Goal: Transaction & Acquisition: Purchase product/service

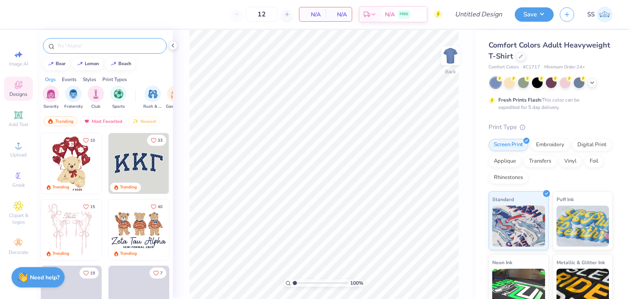
click at [93, 41] on div at bounding box center [105, 46] width 124 height 16
click at [567, 61] on div "Comfort Colors Adult Heavyweight T-Shirt" at bounding box center [551, 51] width 124 height 22
click at [526, 59] on div at bounding box center [521, 55] width 9 height 9
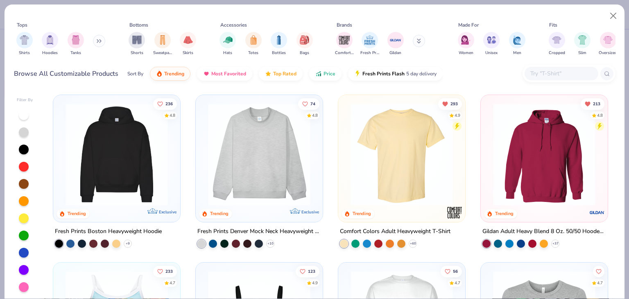
click at [124, 182] on img at bounding box center [116, 154] width 111 height 102
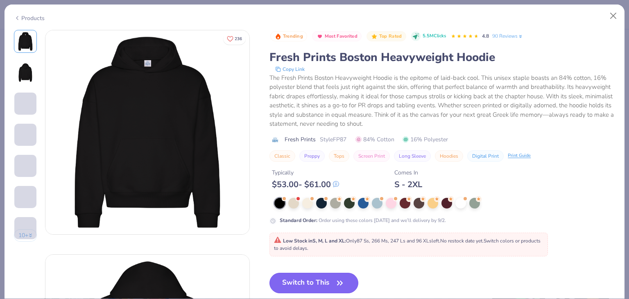
click at [317, 279] on button "Switch to This" at bounding box center [314, 283] width 89 height 20
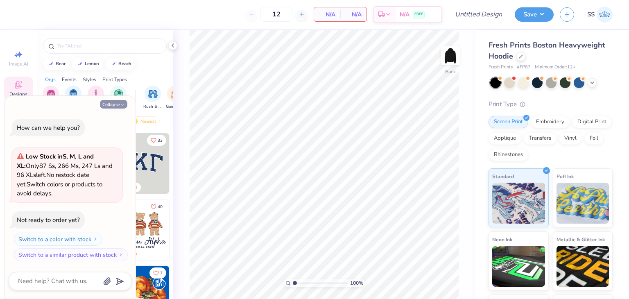
click at [120, 104] on icon "button" at bounding box center [122, 104] width 5 height 5
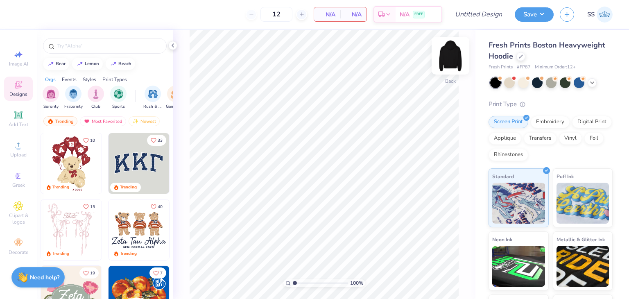
click at [455, 55] on img at bounding box center [450, 55] width 33 height 33
click at [455, 55] on img at bounding box center [451, 56] width 16 height 16
click at [332, 18] on span "N/A" at bounding box center [327, 14] width 16 height 9
click at [595, 82] on icon at bounding box center [592, 82] width 7 height 7
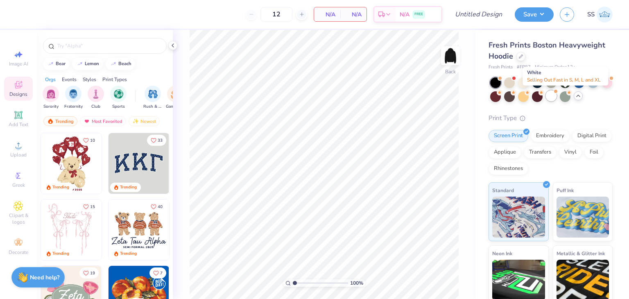
click at [557, 100] on div at bounding box center [551, 96] width 11 height 11
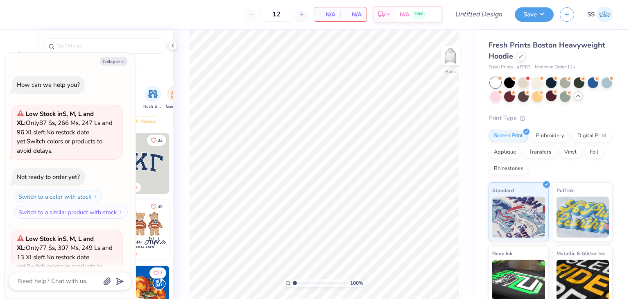
scroll to position [82, 0]
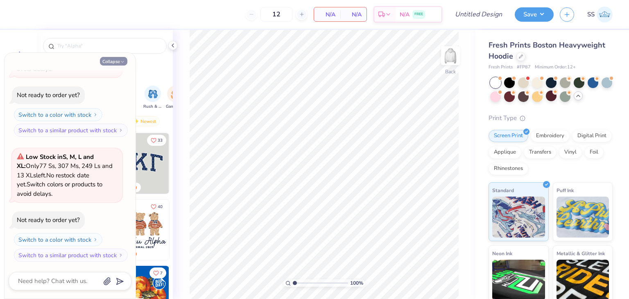
click at [111, 64] on button "Collapse" at bounding box center [113, 61] width 27 height 9
type textarea "x"
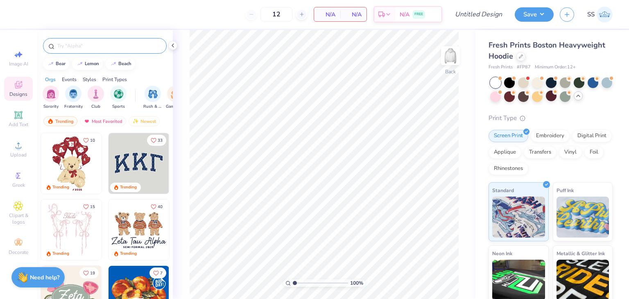
click at [100, 45] on input "text" at bounding box center [109, 46] width 105 height 8
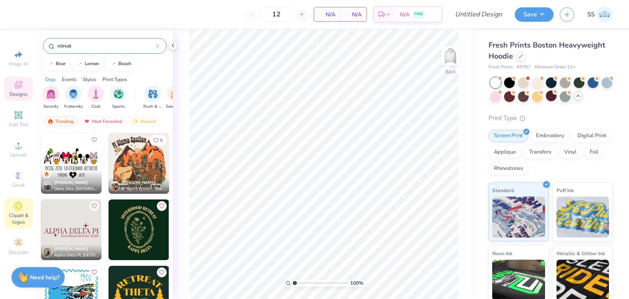
type input "retreat"
click at [16, 216] on span "Clipart & logos" at bounding box center [18, 218] width 29 height 13
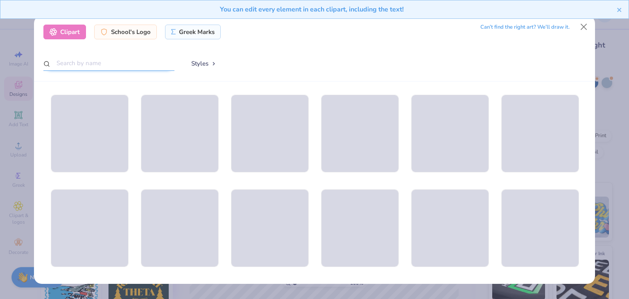
click at [97, 62] on input "text" at bounding box center [108, 63] width 131 height 15
type input "t"
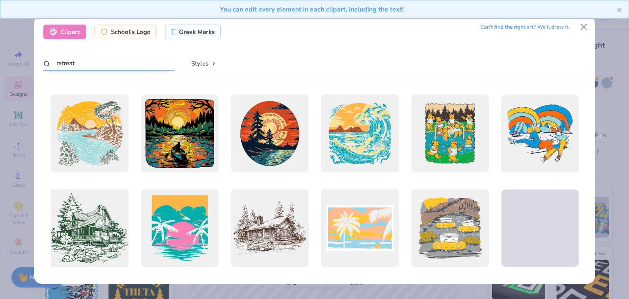
type input "retreat"
click at [87, 218] on div at bounding box center [90, 229] width 86 height 86
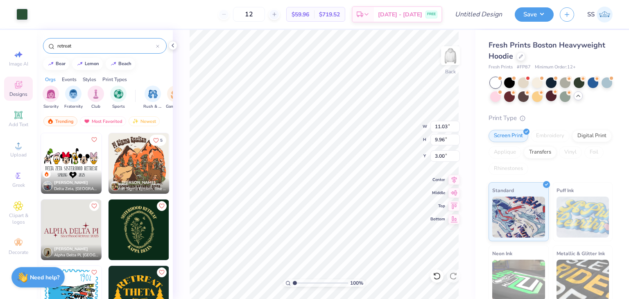
type input "1.77"
click at [349, 112] on li "Copy" at bounding box center [366, 114] width 64 height 16
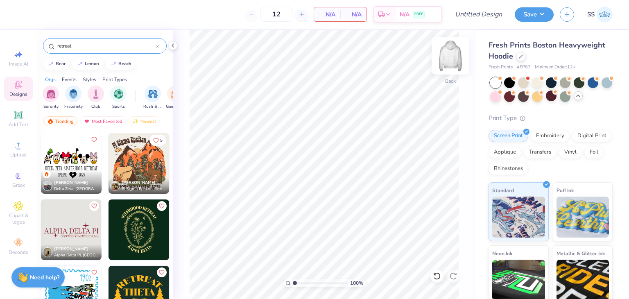
click at [452, 58] on img at bounding box center [450, 55] width 33 height 33
click at [343, 128] on li "Paste" at bounding box center [353, 130] width 64 height 16
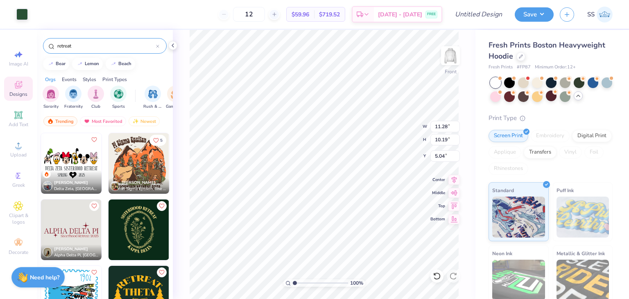
type input "6.95"
click at [464, 60] on div "100 % Front" at bounding box center [324, 164] width 303 height 269
type input "7.14"
click at [450, 66] on img at bounding box center [450, 55] width 33 height 33
click at [20, 217] on span "Clipart & logos" at bounding box center [18, 218] width 29 height 13
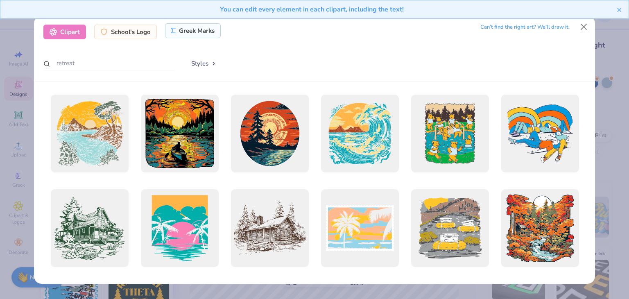
click at [187, 26] on div "Greek Marks" at bounding box center [193, 30] width 56 height 15
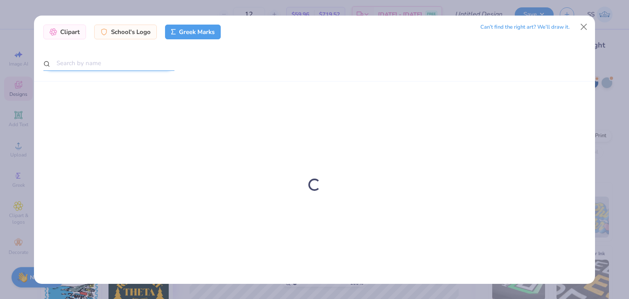
click at [124, 57] on input "text" at bounding box center [108, 63] width 131 height 15
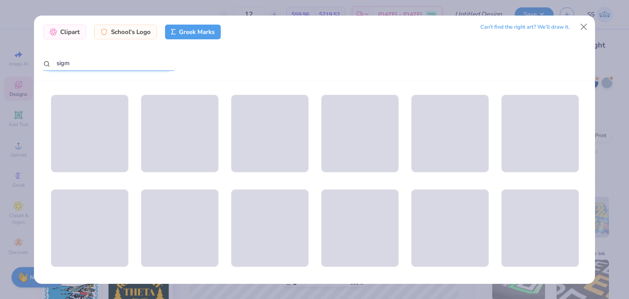
type input "sigma"
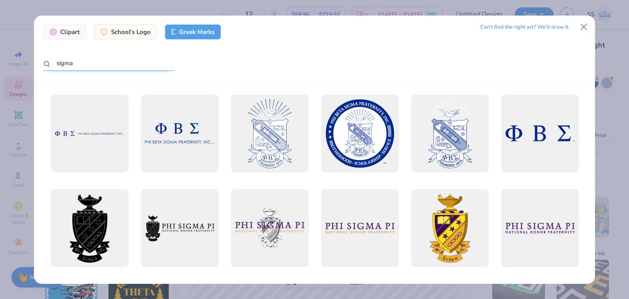
drag, startPoint x: 124, startPoint y: 57, endPoint x: 56, endPoint y: 64, distance: 68.8
click at [56, 64] on input "sigma" at bounding box center [108, 63] width 131 height 15
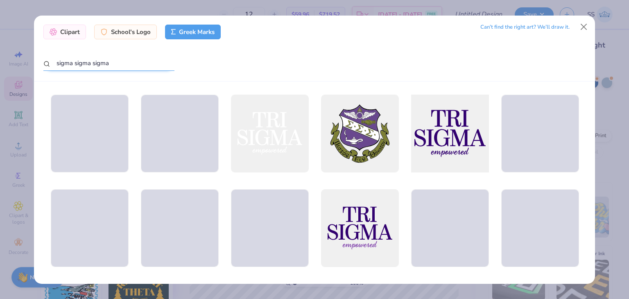
type input "sigma sigma sigma"
click at [423, 133] on div at bounding box center [450, 134] width 86 height 86
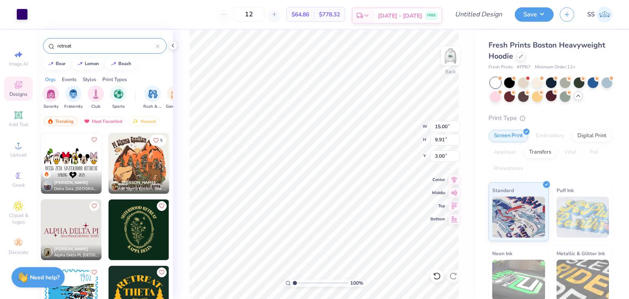
type input "7.31"
type input "4.83"
type input "1.92"
type input "4.85"
type input "3.21"
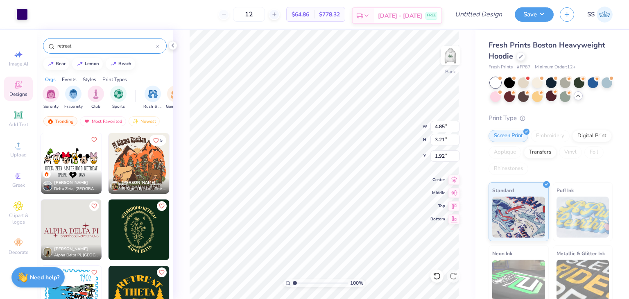
type input "3.00"
click at [448, 61] on img at bounding box center [450, 55] width 33 height 33
click at [451, 61] on img at bounding box center [450, 55] width 33 height 33
click at [451, 61] on img at bounding box center [451, 56] width 16 height 16
click at [448, 61] on img at bounding box center [450, 55] width 33 height 33
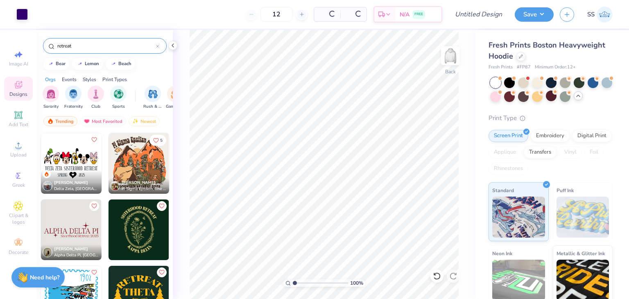
click at [448, 61] on img at bounding box center [451, 56] width 16 height 16
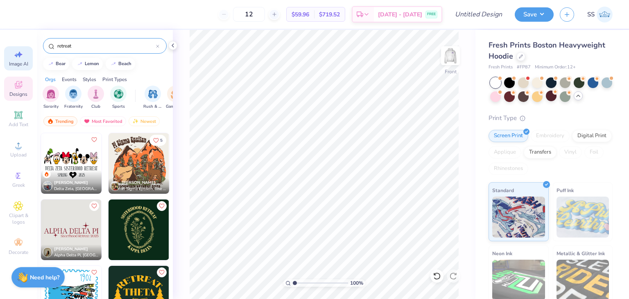
click at [18, 64] on span "Image AI" at bounding box center [18, 64] width 19 height 7
select select "4"
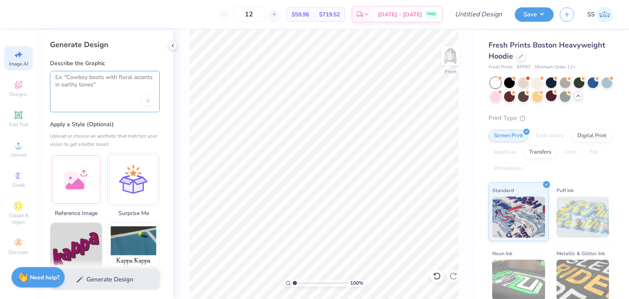
click at [93, 76] on textarea at bounding box center [104, 84] width 99 height 20
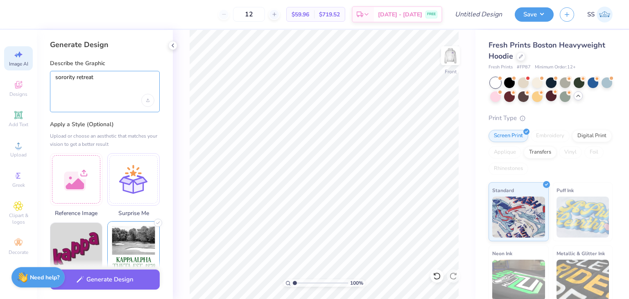
type textarea "sorority retreat"
click at [134, 236] on img at bounding box center [134, 248] width 52 height 52
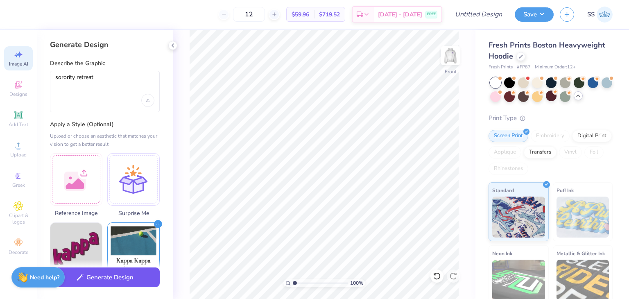
click at [118, 280] on button "Generate Design" at bounding box center [105, 278] width 110 height 20
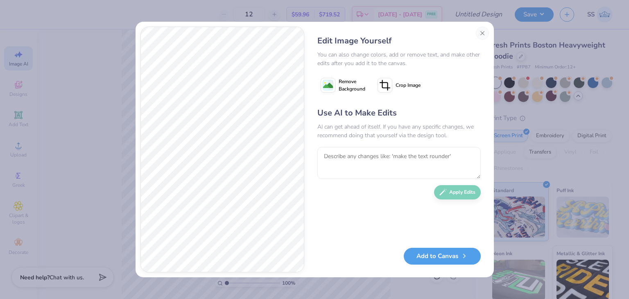
click at [606, 180] on div "Edit Image Yourself You can also change colors, add or remove text, and make ot…" at bounding box center [314, 149] width 629 height 299
click at [482, 35] on button "Close" at bounding box center [482, 33] width 13 height 13
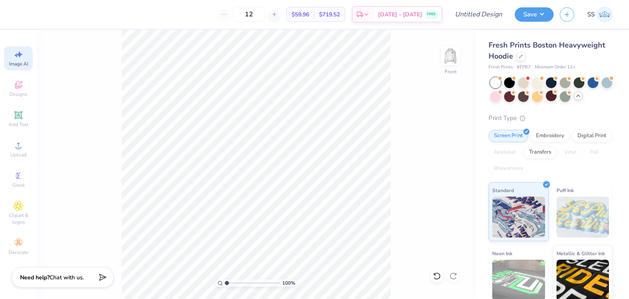
scroll to position [0, 18]
click at [450, 65] on img at bounding box center [450, 55] width 33 height 33
click at [16, 95] on span "Designs" at bounding box center [18, 94] width 18 height 7
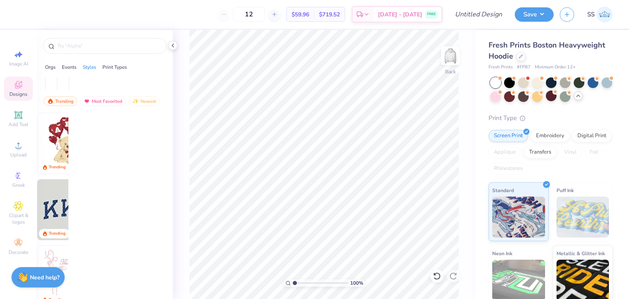
scroll to position [0, 0]
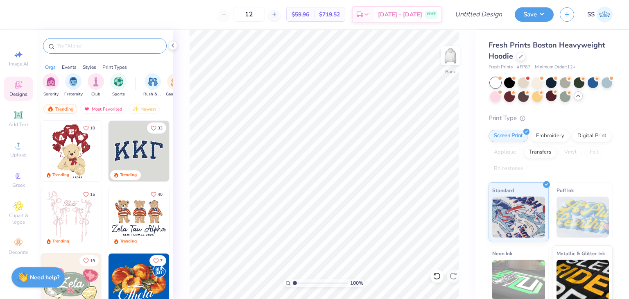
click at [112, 48] on input "text" at bounding box center [109, 46] width 105 height 8
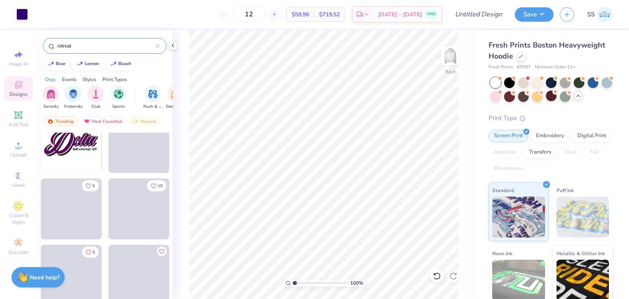
scroll to position [511, 0]
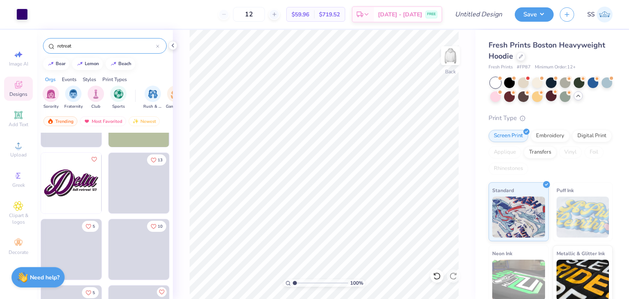
click at [57, 45] on input "retreat" at bounding box center [107, 46] width 100 height 8
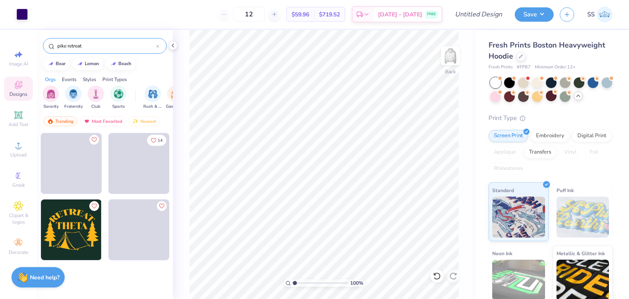
type input "pike retreat"
click at [144, 36] on div "pike retreat" at bounding box center [105, 44] width 136 height 28
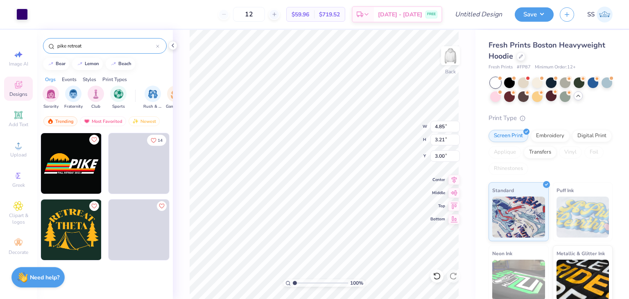
click at [139, 48] on input "pike retreat" at bounding box center [107, 46] width 100 height 8
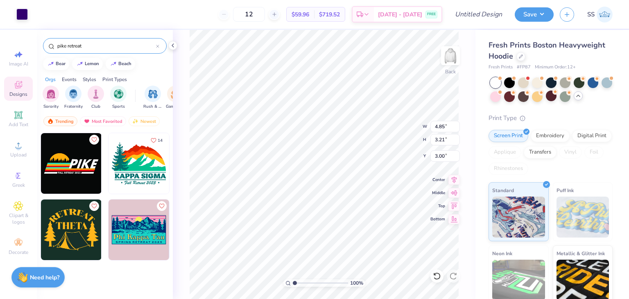
click at [156, 45] on icon at bounding box center [157, 46] width 3 height 3
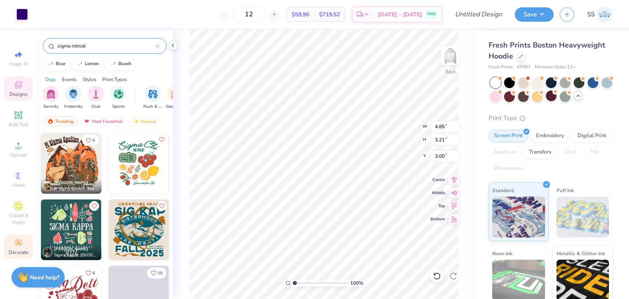
type input "sigma retreat"
click at [19, 245] on icon at bounding box center [19, 243] width 10 height 10
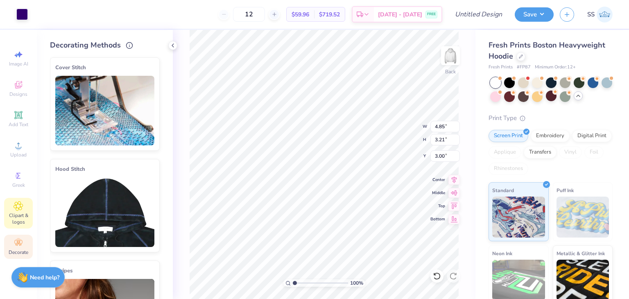
click at [15, 216] on span "Clipart & logos" at bounding box center [18, 218] width 29 height 13
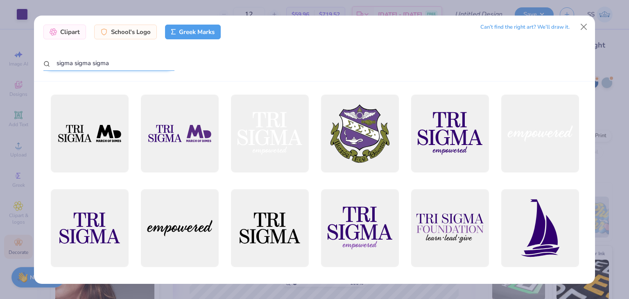
click at [150, 64] on input "sigma sigma sigma" at bounding box center [108, 63] width 131 height 15
type input "s"
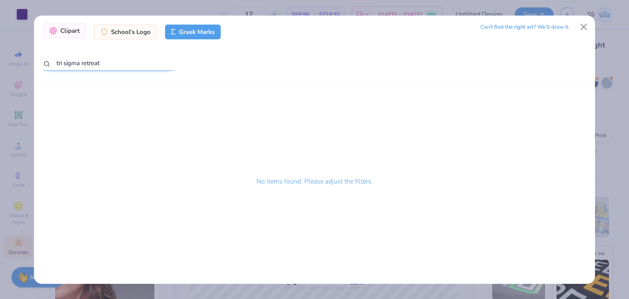
type input "tri sigma retreat"
click at [65, 36] on div "Clipart" at bounding box center [64, 30] width 43 height 15
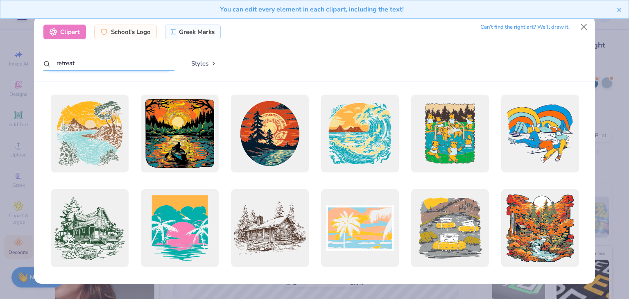
click at [105, 69] on input "retreat" at bounding box center [108, 63] width 131 height 15
click at [205, 61] on button "Styles" at bounding box center [204, 64] width 43 height 16
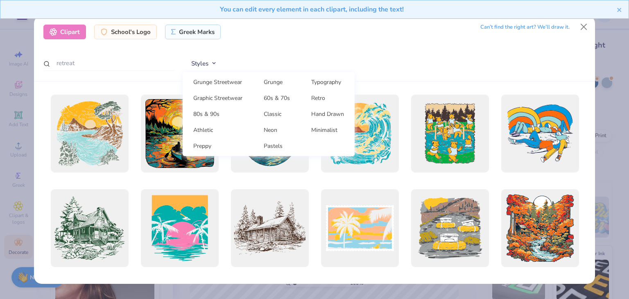
click at [323, 55] on div "Clipart School's Logo Greek Marks Can’t find the right art? We’ll draw it. retr…" at bounding box center [314, 49] width 561 height 66
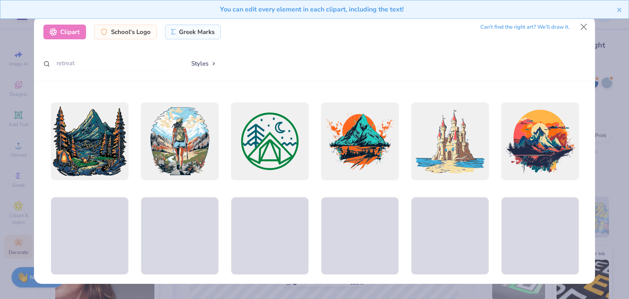
scroll to position [0, 0]
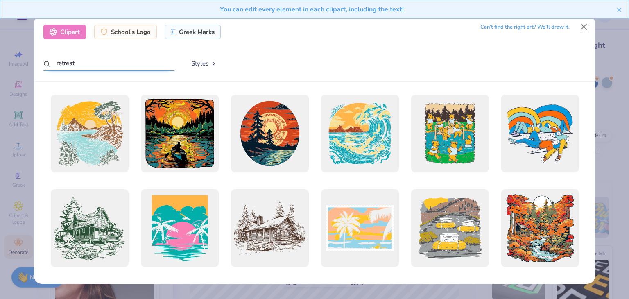
click at [108, 66] on input "retreat" at bounding box center [108, 63] width 131 height 15
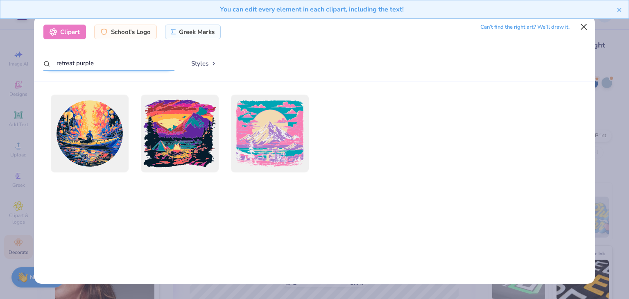
type input "retreat purple"
click at [584, 27] on button "Close" at bounding box center [584, 27] width 16 height 16
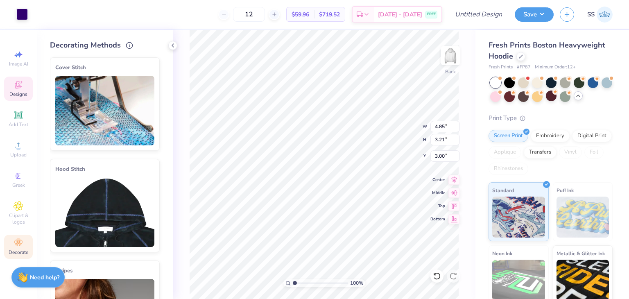
click at [19, 91] on span "Designs" at bounding box center [18, 94] width 18 height 7
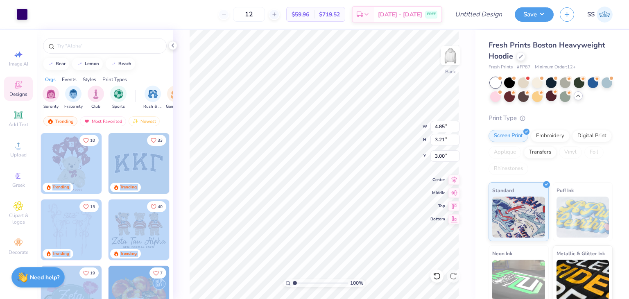
drag, startPoint x: 166, startPoint y: 152, endPoint x: 175, endPoint y: 222, distance: 71.0
click at [175, 222] on div "Art colors 12 $59.96 Per Item $719.52 Total Est. Delivery [DATE] - [DATE] FREE …" at bounding box center [314, 149] width 629 height 299
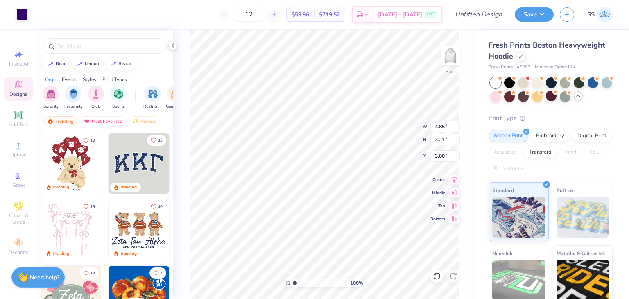
click at [153, 69] on div "bear [GEOGRAPHIC_DATA]" at bounding box center [105, 64] width 136 height 12
click at [125, 64] on div "beach" at bounding box center [124, 63] width 13 height 5
type input "beach"
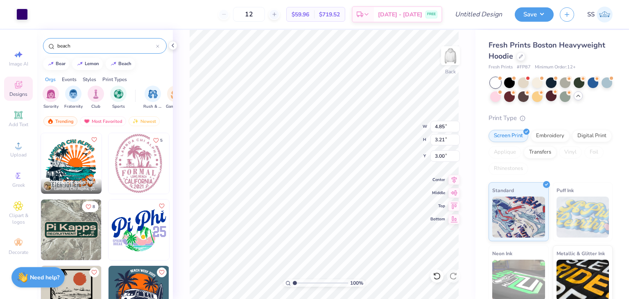
click at [158, 46] on icon at bounding box center [158, 46] width 2 height 2
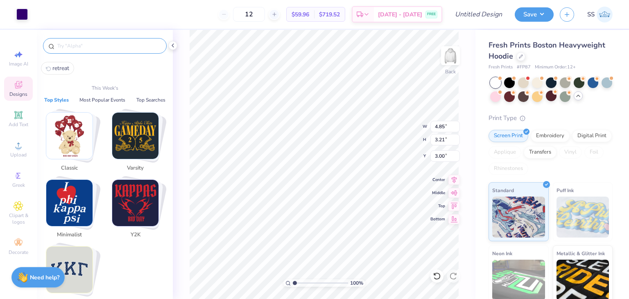
click at [126, 47] on input "text" at bounding box center [109, 46] width 105 height 8
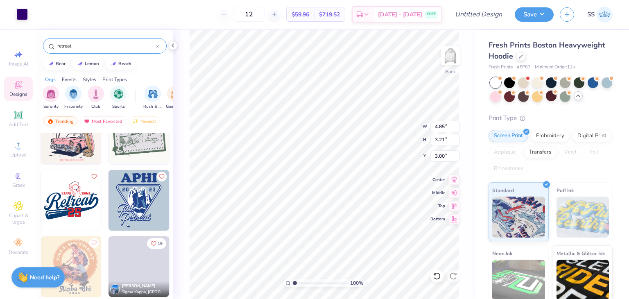
scroll to position [1628, 0]
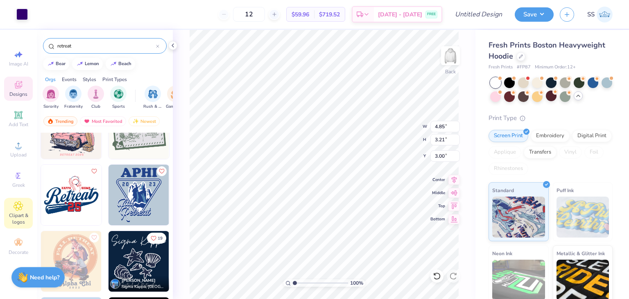
type input "retreat"
click at [13, 207] on div "Clipart & logos" at bounding box center [18, 213] width 29 height 31
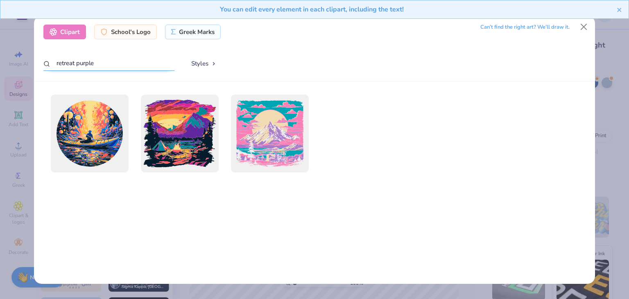
drag, startPoint x: 120, startPoint y: 67, endPoint x: 77, endPoint y: 66, distance: 42.6
click at [77, 66] on input "retreat purple" at bounding box center [108, 63] width 131 height 15
type input "retreat"
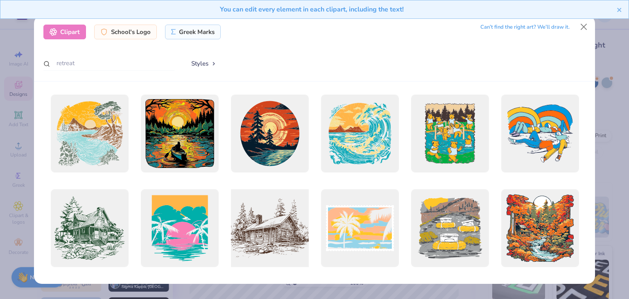
click at [279, 238] on div at bounding box center [270, 229] width 86 height 86
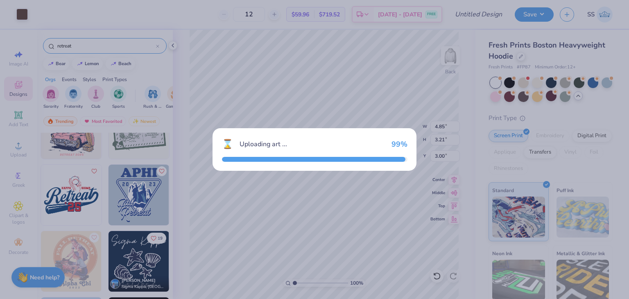
type input "13.12"
type input "9.96"
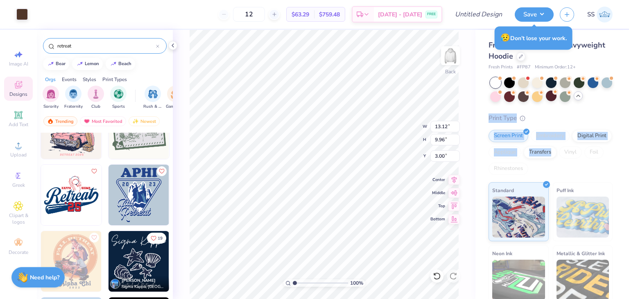
drag, startPoint x: 616, startPoint y: 81, endPoint x: 618, endPoint y: 132, distance: 51.7
click at [618, 132] on div "Fresh Prints Boston Heavyweight Hoodie Fresh Prints # FP87 Minimum Order: 12 + …" at bounding box center [553, 199] width 154 height 338
click at [604, 136] on div "Screen Print Embroidery Digital Print Applique Transfers Vinyl Foil Rhinestones" at bounding box center [551, 152] width 124 height 45
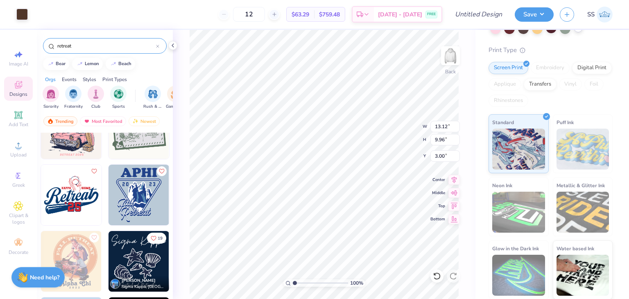
scroll to position [0, 0]
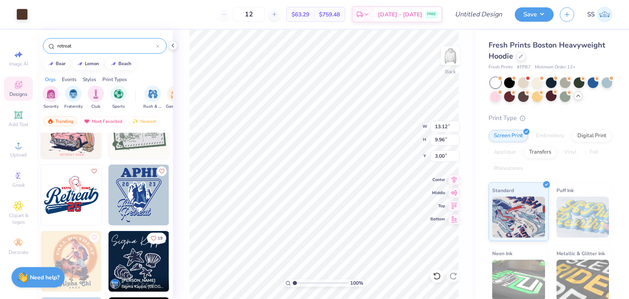
click at [558, 52] on div "Fresh Prints Boston Heavyweight Hoodie" at bounding box center [551, 51] width 124 height 22
type input "4.85"
type input "3.21"
click at [341, 119] on li "Copy" at bounding box center [349, 114] width 64 height 16
type input "4.85"
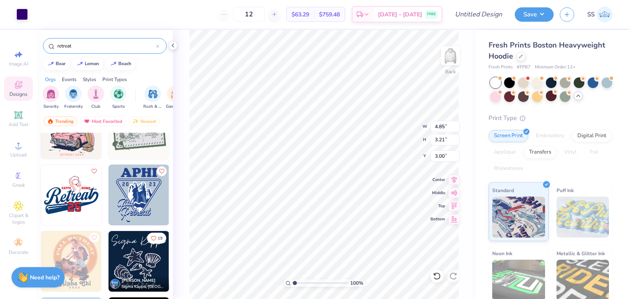
type input "3.21"
type input "13.12"
type input "9.96"
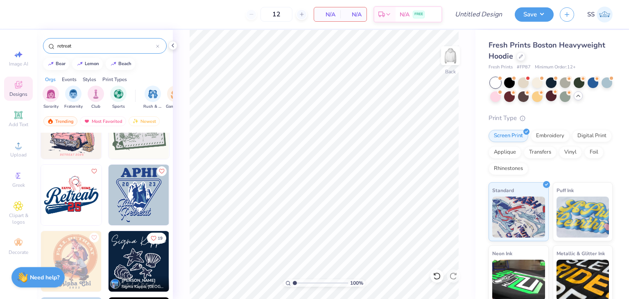
drag, startPoint x: 97, startPoint y: 46, endPoint x: 14, endPoint y: 44, distance: 83.2
click at [14, 44] on div "12 N/A Per Item N/A Total Est. Delivery N/A FREE Design Title Save SS Image AI …" at bounding box center [314, 149] width 629 height 299
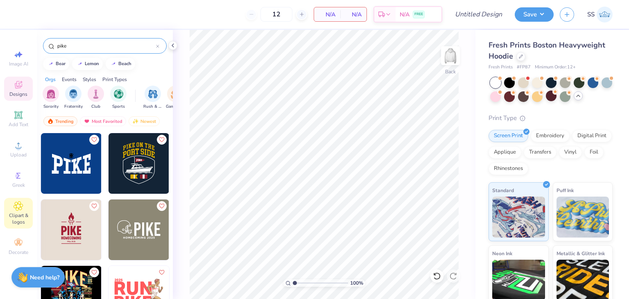
type input "pike"
click at [17, 212] on span "Clipart & logos" at bounding box center [18, 218] width 29 height 13
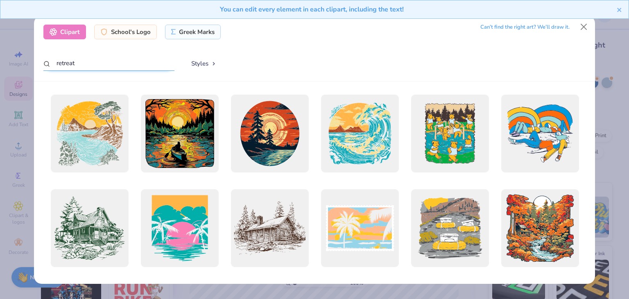
drag, startPoint x: 107, startPoint y: 68, endPoint x: 18, endPoint y: 66, distance: 88.1
click at [18, 66] on div "Clipart School's Logo Greek Marks Can’t find the right art? We’ll draw it. retr…" at bounding box center [314, 149] width 629 height 299
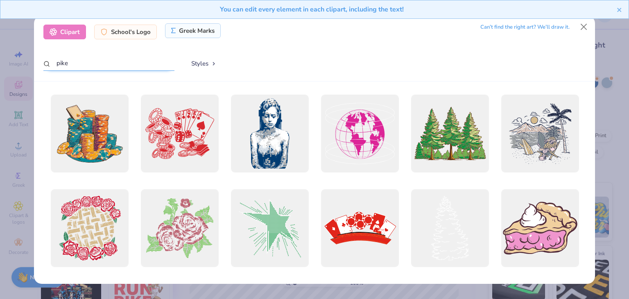
type input "pike"
click at [185, 30] on div "Greek Marks" at bounding box center [193, 30] width 56 height 15
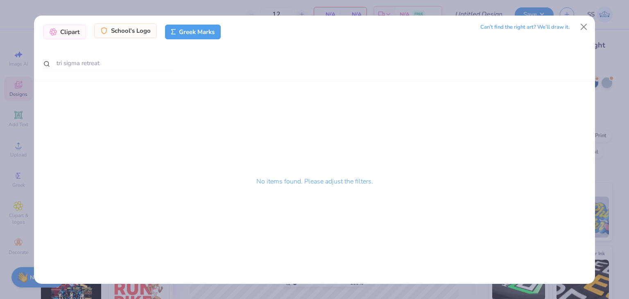
click at [132, 36] on div "School's Logo" at bounding box center [125, 30] width 63 height 15
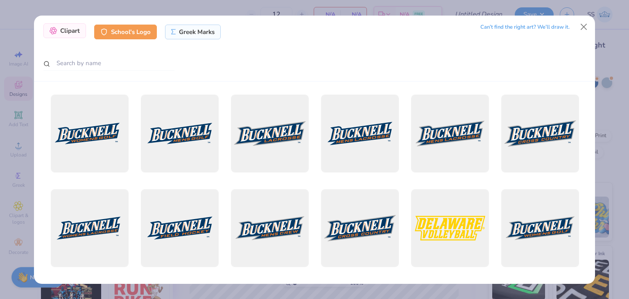
click at [69, 36] on div "Clipart" at bounding box center [64, 30] width 43 height 15
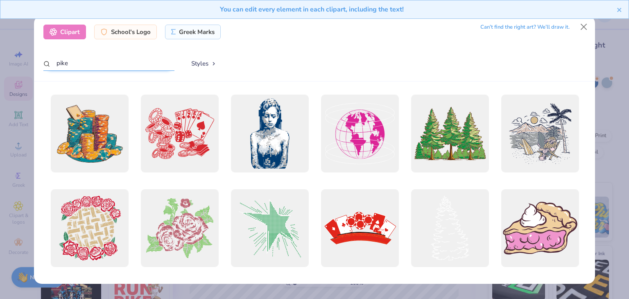
click at [92, 68] on input "pike" at bounding box center [108, 63] width 131 height 15
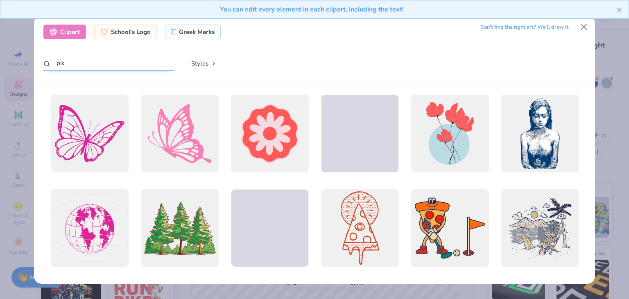
type input "pike"
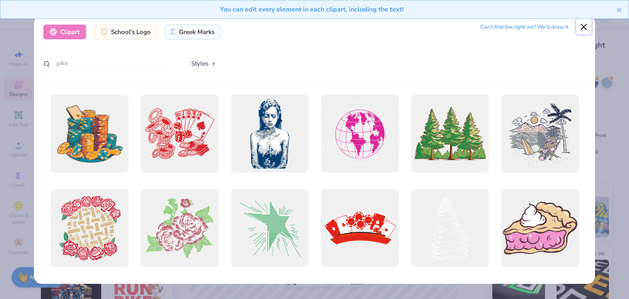
click at [583, 31] on button "Close" at bounding box center [584, 27] width 16 height 16
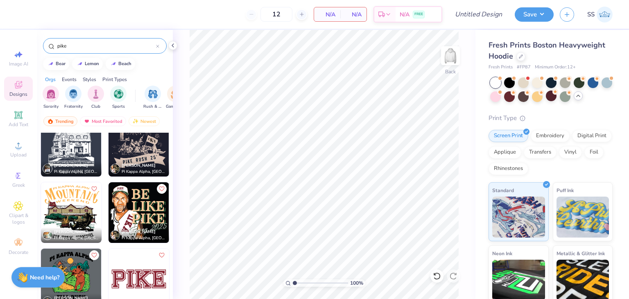
scroll to position [1672, 0]
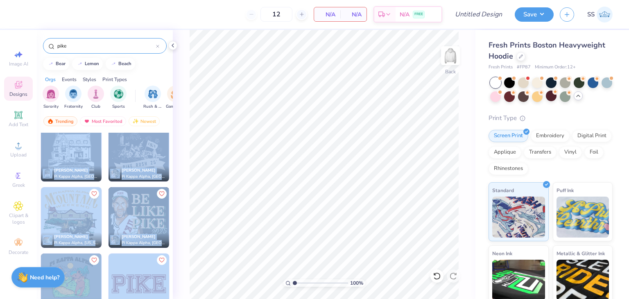
drag, startPoint x: 173, startPoint y: 248, endPoint x: 170, endPoint y: 262, distance: 14.1
click at [170, 262] on div "12 N/A Per Item N/A Total Est. Delivery N/A FREE Design Title Save SS Image AI …" at bounding box center [314, 149] width 629 height 299
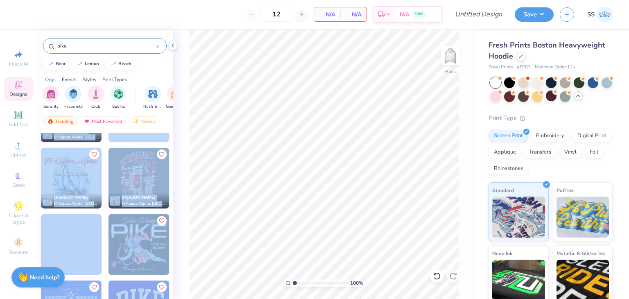
click at [76, 186] on img at bounding box center [71, 178] width 61 height 61
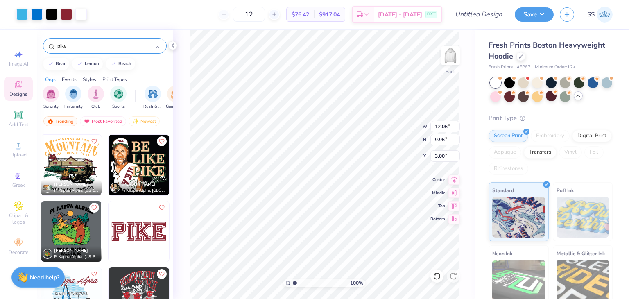
scroll to position [1663, 0]
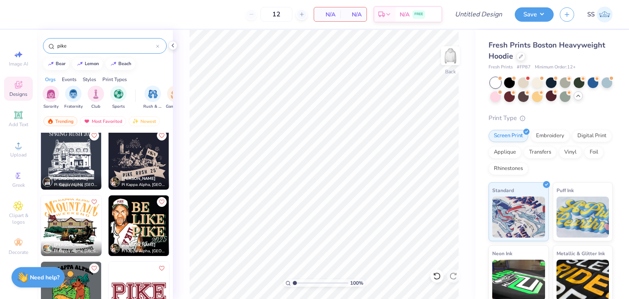
click at [136, 179] on span "[PERSON_NAME]" at bounding box center [139, 179] width 34 height 6
click at [16, 215] on span "Clipart & logos" at bounding box center [18, 218] width 29 height 13
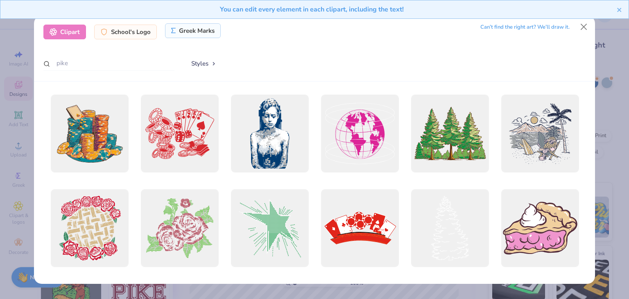
click at [208, 33] on div "Greek Marks" at bounding box center [193, 30] width 56 height 15
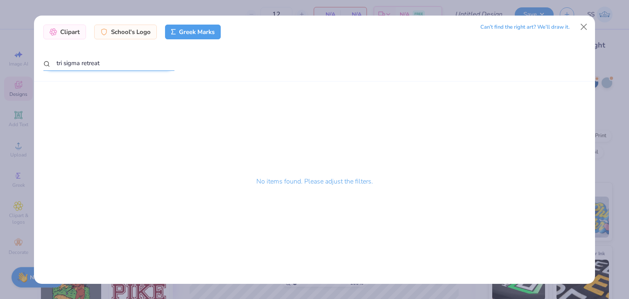
drag, startPoint x: 109, startPoint y: 67, endPoint x: 9, endPoint y: 71, distance: 99.6
click at [9, 71] on div "Clipart School's Logo Greek Marks Can’t find the right art? We’ll draw it. tri …" at bounding box center [314, 149] width 629 height 299
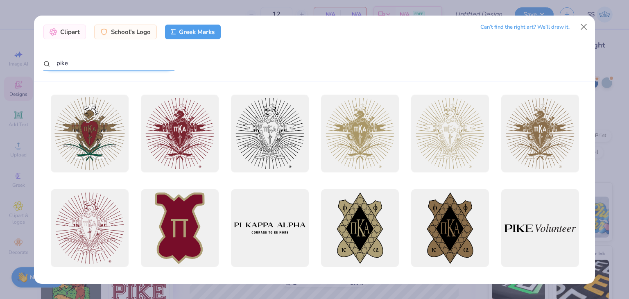
type input "pike"
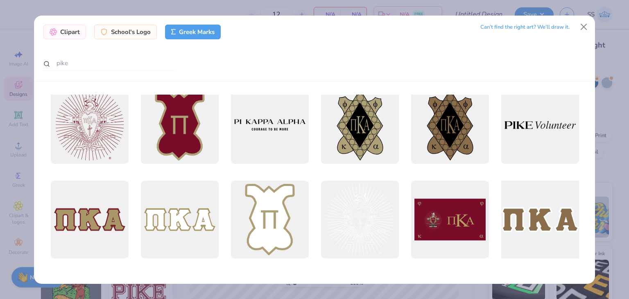
click at [522, 218] on div at bounding box center [540, 220] width 86 height 86
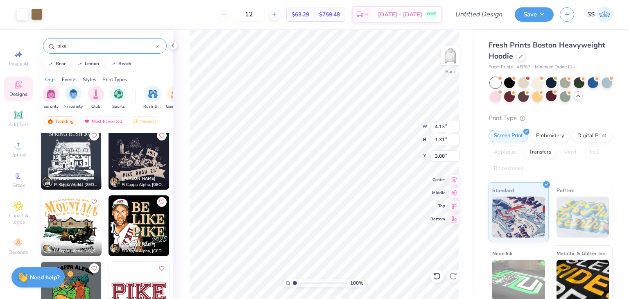
type input "4.13"
type input "1.31"
type input "4.07"
click at [451, 61] on img at bounding box center [450, 55] width 33 height 33
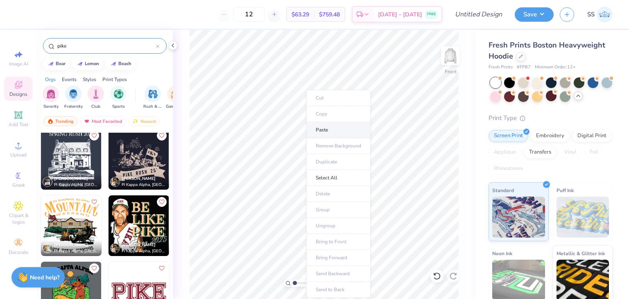
click at [338, 128] on li "Paste" at bounding box center [338, 130] width 64 height 16
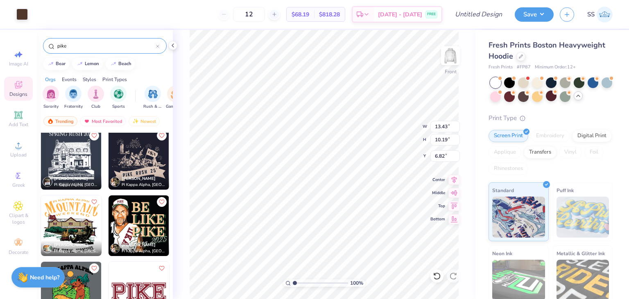
type input "7.87"
click at [15, 123] on span "Add Text" at bounding box center [19, 124] width 20 height 7
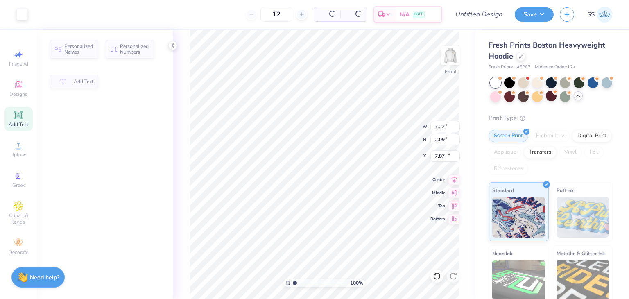
type input "7.22"
type input "2.09"
type input "13.71"
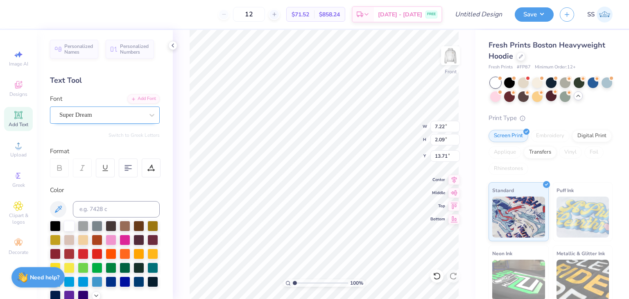
click at [113, 119] on div at bounding box center [101, 114] width 84 height 11
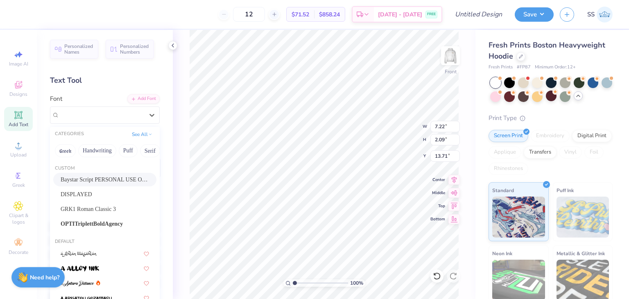
click at [88, 179] on span "Baystar Script PERSONAL USE ONLY Medium PERSONAL USE ONLY" at bounding box center [105, 179] width 89 height 9
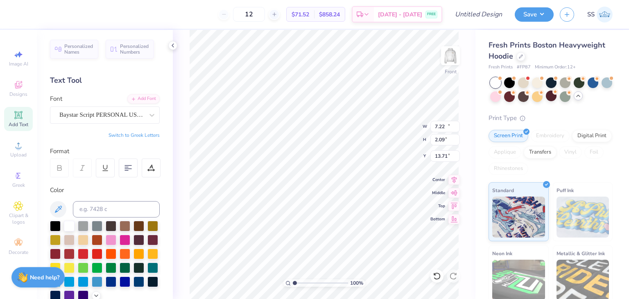
type input "11.03"
type input "3.38"
type input "13.06"
type textarea "2"
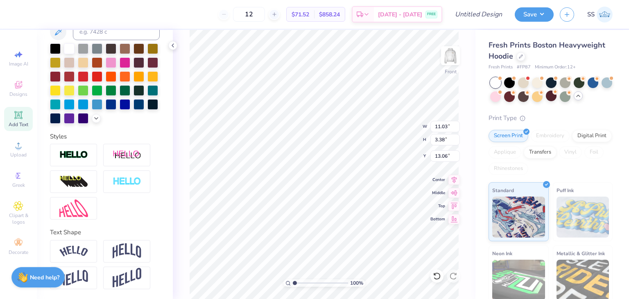
scroll to position [0, 0]
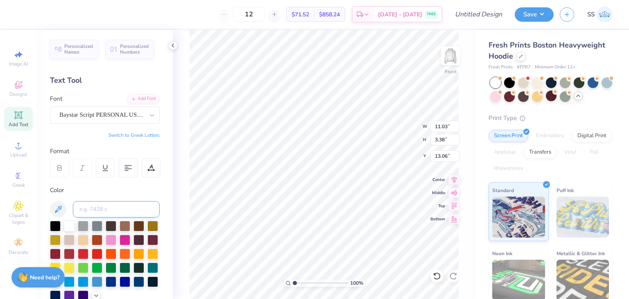
click at [86, 209] on input at bounding box center [116, 209] width 87 height 16
click at [64, 213] on button at bounding box center [58, 209] width 16 height 16
click at [142, 100] on div "Add Font" at bounding box center [143, 97] width 32 height 9
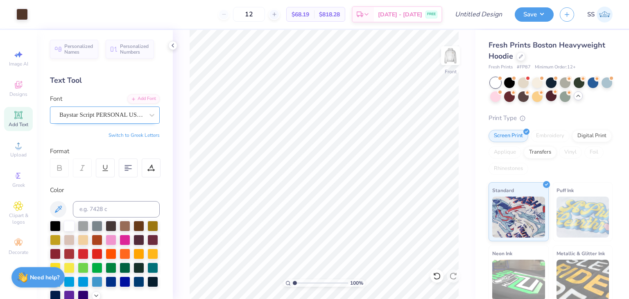
click at [104, 119] on div "Baystar Script PERSONAL USE ONLY Medium PERSONAL USE ONLY" at bounding box center [102, 115] width 86 height 13
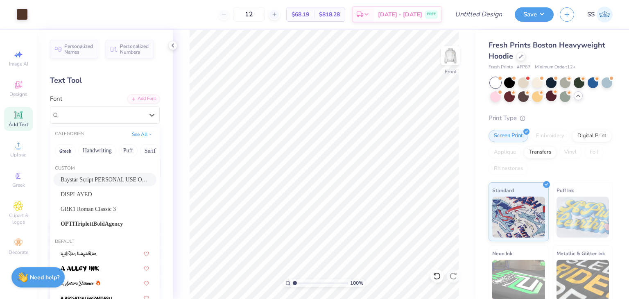
click at [92, 177] on span "Baystar Script PERSONAL USE ONLY Medium PERSONAL USE ONLY" at bounding box center [105, 179] width 89 height 9
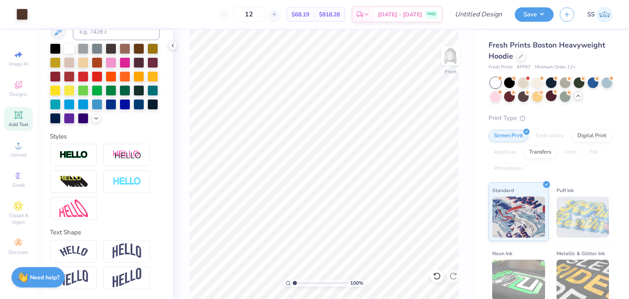
scroll to position [191, 0]
click at [80, 250] on img at bounding box center [73, 251] width 29 height 11
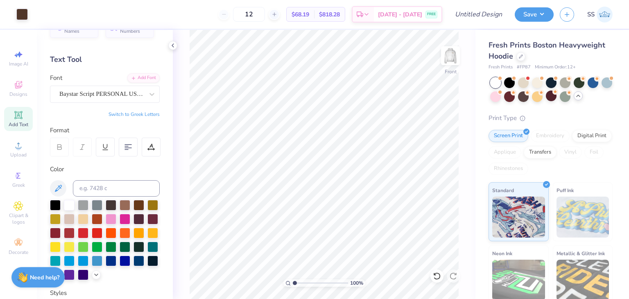
scroll to position [0, 0]
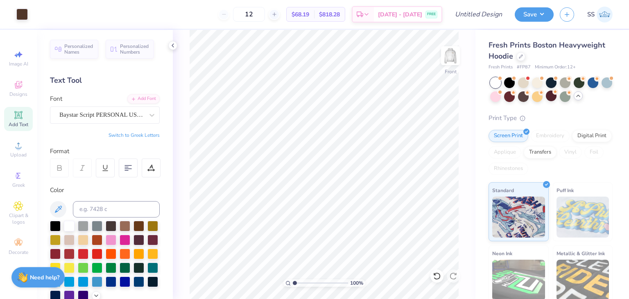
click at [14, 117] on icon at bounding box center [19, 115] width 10 height 10
type textarea "r"
type textarea "R"
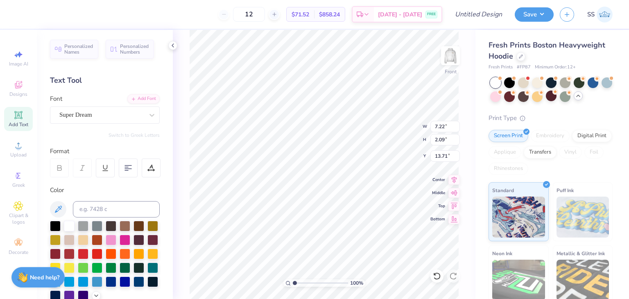
scroll to position [6, 2]
type textarea "2025 Retreat"
click at [124, 113] on div "Super Dream" at bounding box center [102, 115] width 86 height 13
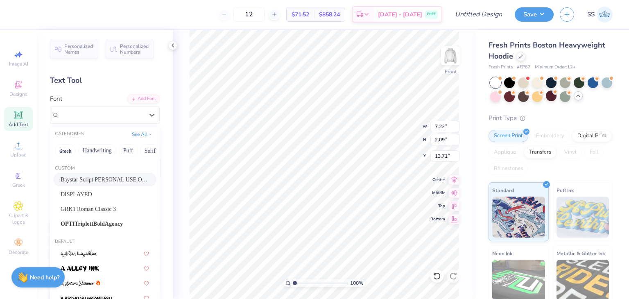
click at [104, 178] on span "Baystar Script PERSONAL USE ONLY Medium PERSONAL USE ONLY" at bounding box center [105, 179] width 89 height 9
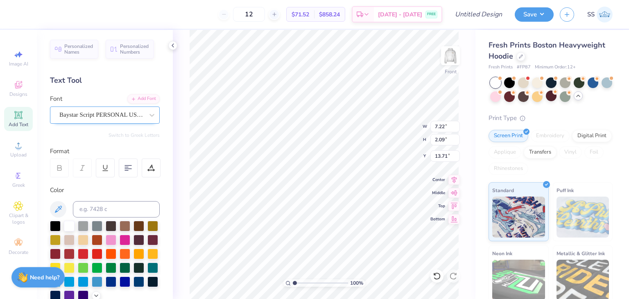
click at [131, 116] on div "Baystar Script PERSONAL USE ONLY Medium PERSONAL USE ONLY" at bounding box center [102, 115] width 86 height 13
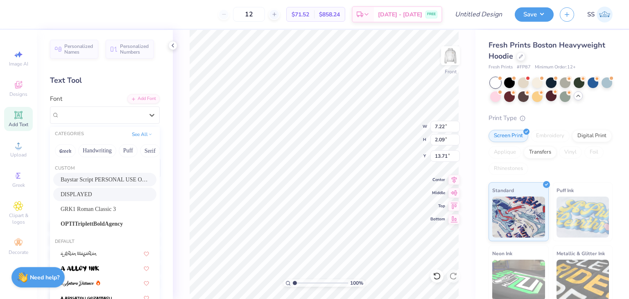
click at [104, 195] on div "DISPLAYED" at bounding box center [105, 194] width 89 height 9
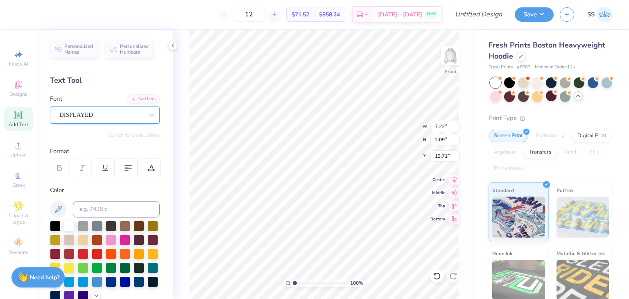
click at [106, 117] on div "DISPLAYED" at bounding box center [102, 115] width 86 height 13
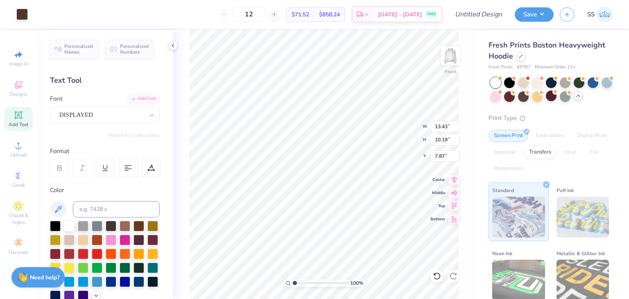
type input "13.43"
type input "10.19"
type input "7.87"
type input "16.89"
type input "1.79"
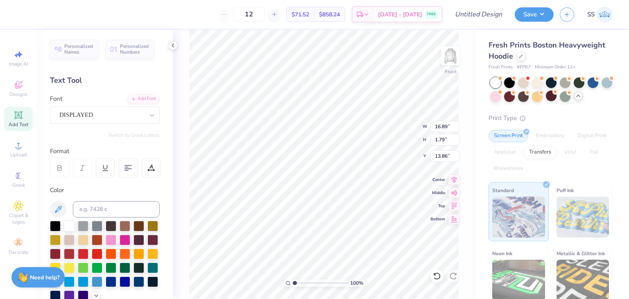
type input "8.22"
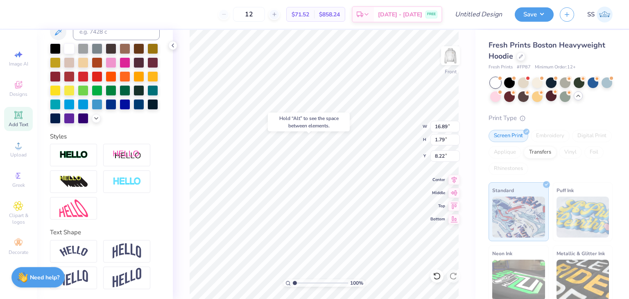
scroll to position [191, 0]
click at [70, 215] on img at bounding box center [73, 209] width 29 height 18
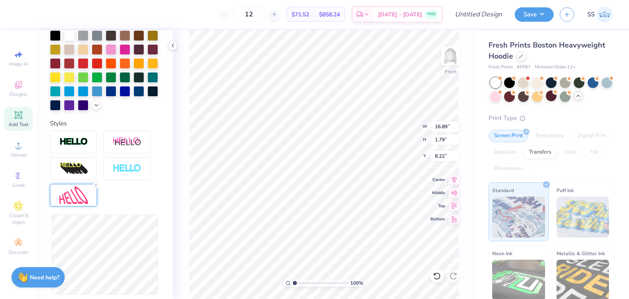
drag, startPoint x: 174, startPoint y: 204, endPoint x: 172, endPoint y: 276, distance: 72.1
click at [172, 276] on div "12 $71.52 Per Item $858.24 Total Est. Delivery [DATE] - [DATE] FREE Design Titl…" at bounding box center [314, 149] width 629 height 299
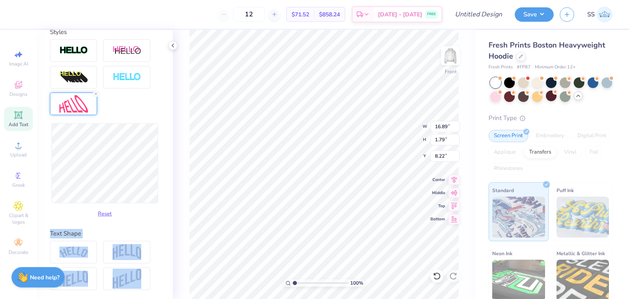
scroll to position [296, 0]
click at [79, 256] on img at bounding box center [73, 251] width 29 height 11
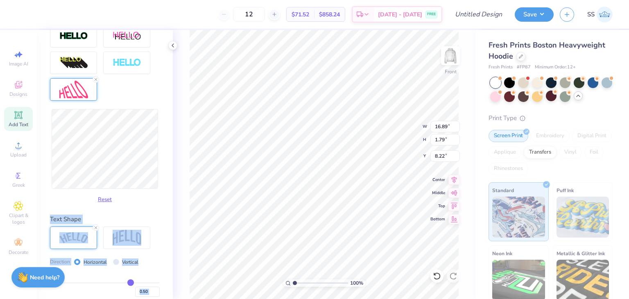
type input "18.36"
type input "4.05"
type input "7.09"
click at [125, 245] on img at bounding box center [127, 238] width 29 height 16
type input "16.08"
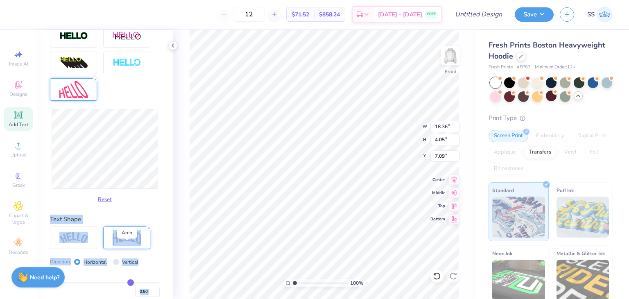
type input "5.03"
type input "6.60"
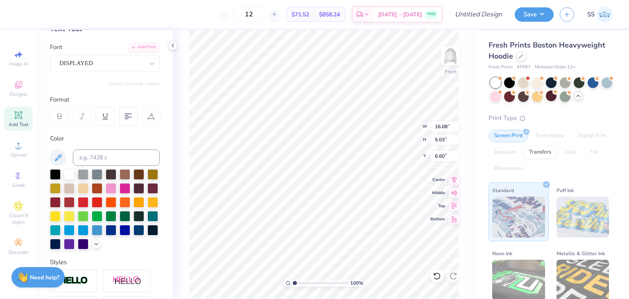
scroll to position [52, 0]
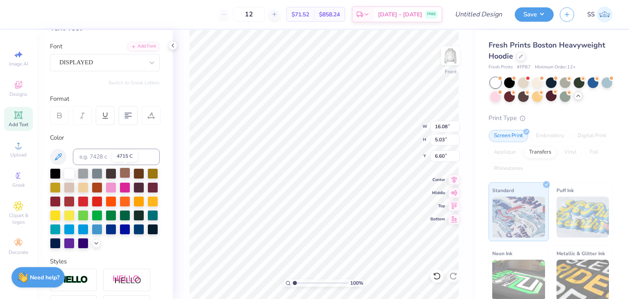
click at [128, 174] on div at bounding box center [125, 173] width 11 height 11
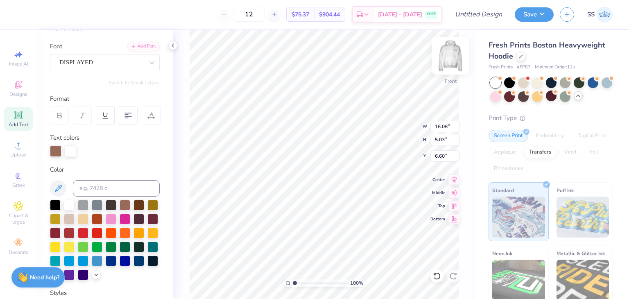
click at [455, 53] on img at bounding box center [450, 55] width 33 height 33
click at [455, 53] on img at bounding box center [451, 56] width 16 height 16
click at [449, 63] on img at bounding box center [450, 55] width 33 height 33
click at [449, 63] on img at bounding box center [451, 56] width 16 height 16
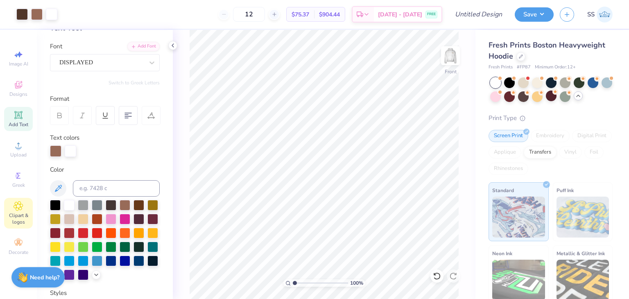
click at [14, 211] on div "Clipart & logos" at bounding box center [18, 213] width 29 height 31
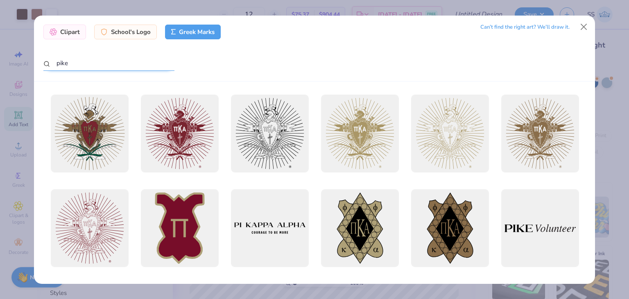
drag, startPoint x: 103, startPoint y: 68, endPoint x: 6, endPoint y: 61, distance: 96.9
click at [6, 61] on div "Clipart School's Logo Greek Marks Can’t find the right art? We’ll draw it. pike" at bounding box center [314, 149] width 629 height 299
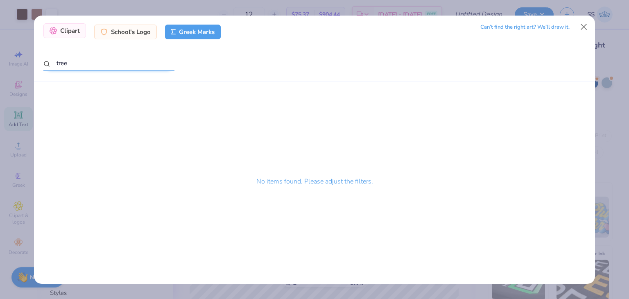
type input "tree"
click at [74, 32] on div "Clipart" at bounding box center [64, 30] width 43 height 15
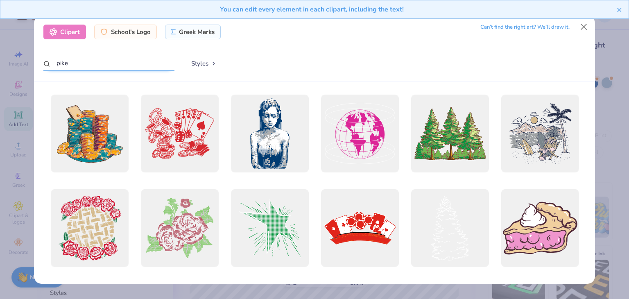
click at [78, 64] on input "pike" at bounding box center [108, 63] width 131 height 15
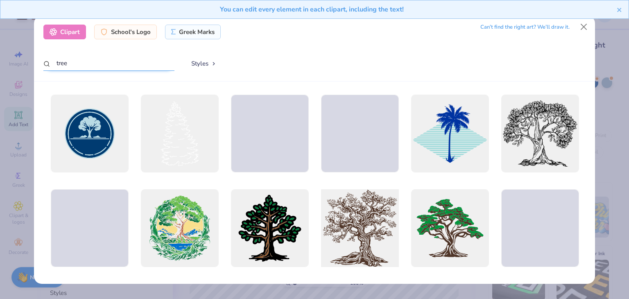
type input "tree"
click at [363, 219] on div at bounding box center [360, 229] width 86 height 86
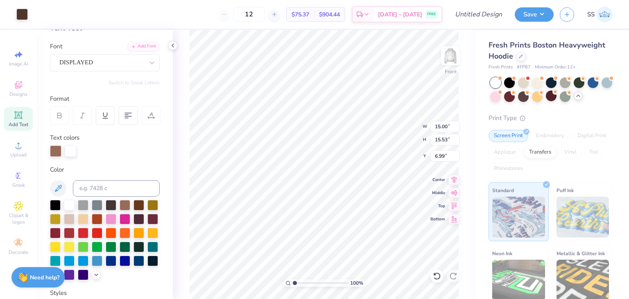
type input "7.80"
type input "8.08"
type input "9.52"
type input "5.41"
type input "5.60"
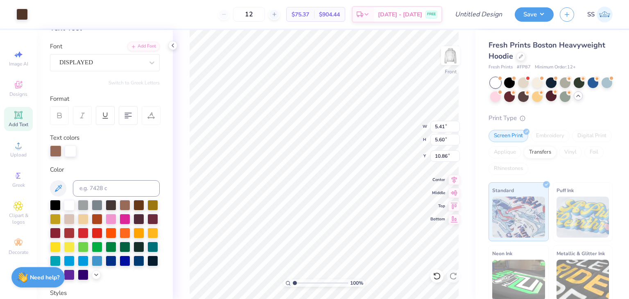
type input "11.63"
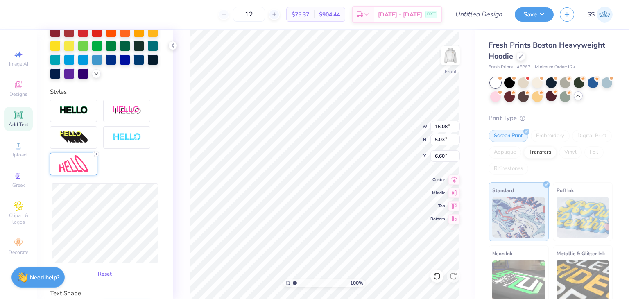
scroll to position [261, 0]
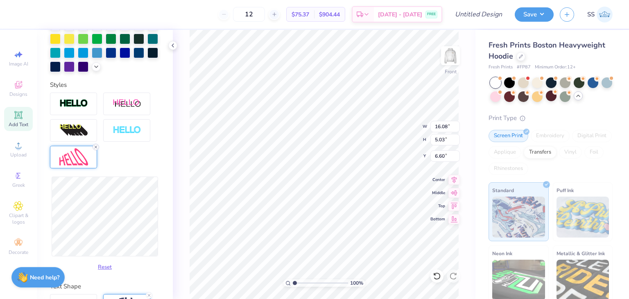
click at [97, 150] on icon at bounding box center [95, 147] width 5 height 5
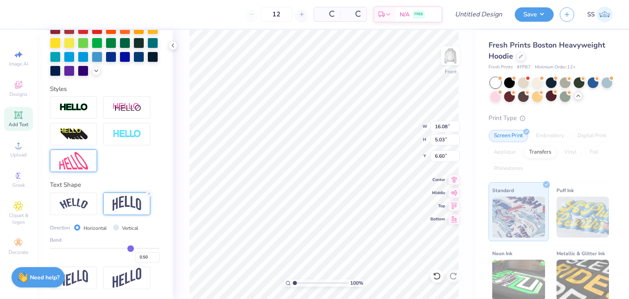
scroll to position [229, 0]
click at [79, 209] on img at bounding box center [73, 203] width 29 height 11
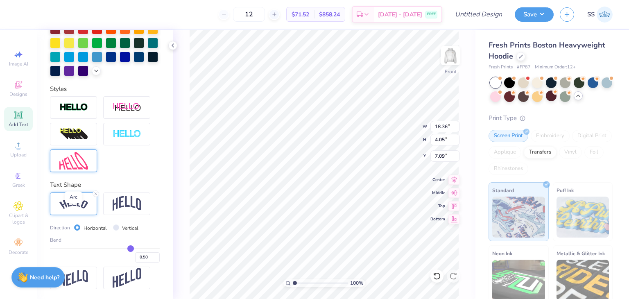
type input "18.36"
type input "4.05"
type input "7.09"
click at [82, 279] on img at bounding box center [73, 278] width 29 height 16
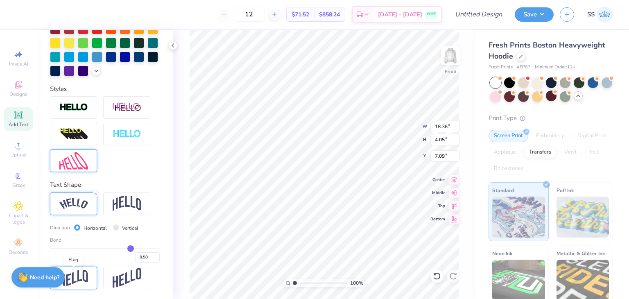
type input "16.08"
type input "2.55"
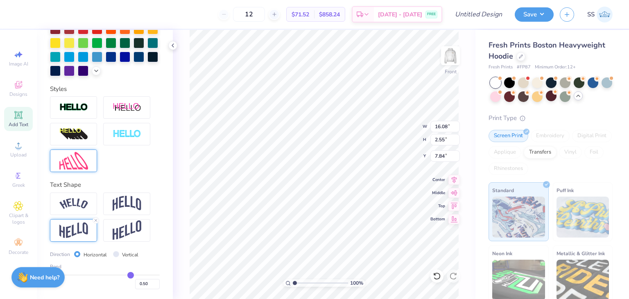
type input "7.03"
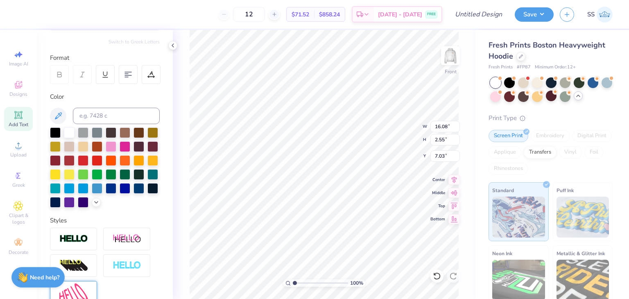
scroll to position [94, 0]
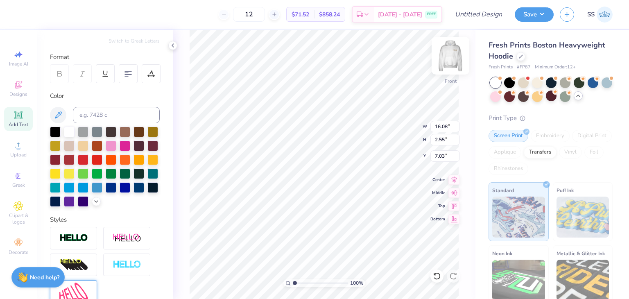
click at [448, 59] on img at bounding box center [450, 55] width 33 height 33
click at [452, 57] on img at bounding box center [450, 55] width 33 height 33
type input "6.22"
click at [452, 64] on img at bounding box center [450, 55] width 33 height 33
click at [452, 64] on img at bounding box center [451, 56] width 16 height 16
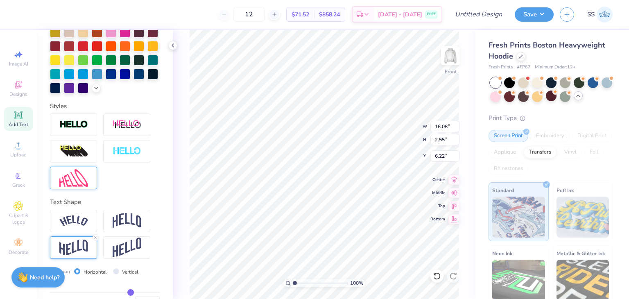
scroll to position [238, 0]
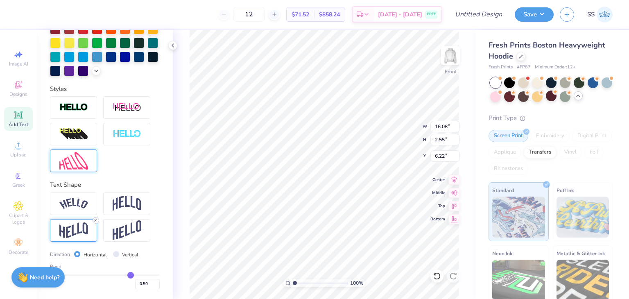
click at [97, 221] on line at bounding box center [96, 220] width 2 height 2
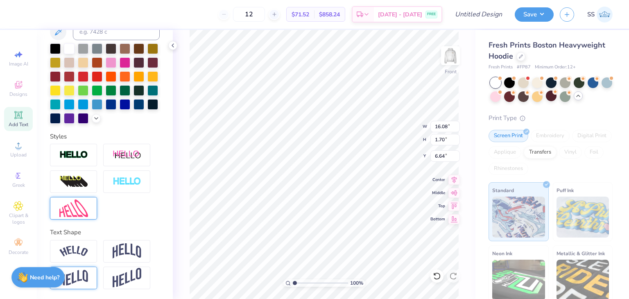
type input "1.70"
type input "6.64"
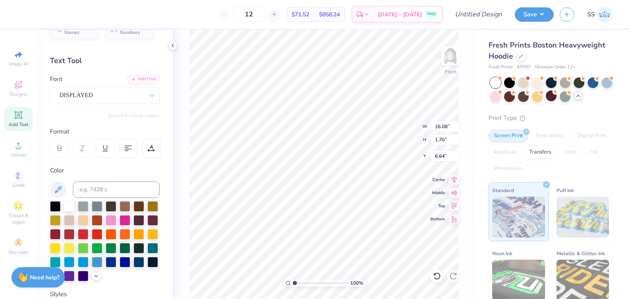
scroll to position [20, 0]
click at [119, 94] on div "DISPLAYED" at bounding box center [102, 95] width 86 height 13
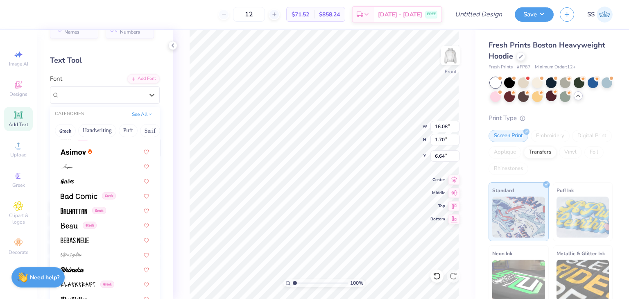
scroll to position [397, 0]
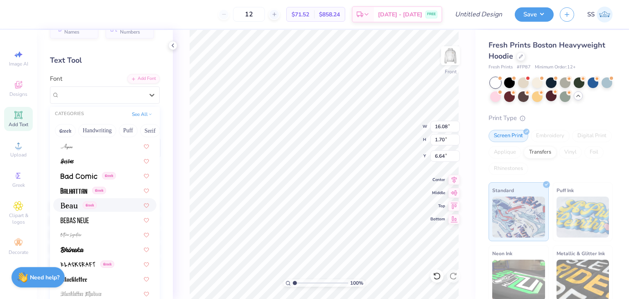
click at [100, 203] on div "Greek" at bounding box center [105, 205] width 89 height 9
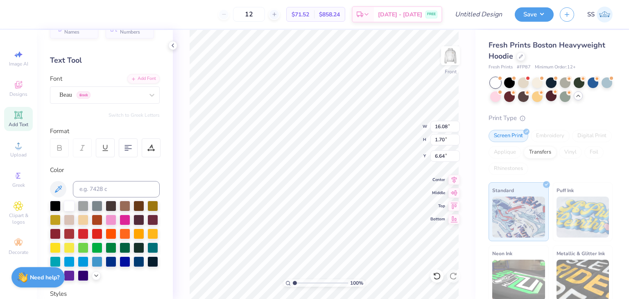
type input "15.57"
type input "2.40"
type input "6.29"
click at [136, 100] on div "Beau Greek" at bounding box center [102, 95] width 86 height 13
